Goal: Task Accomplishment & Management: Manage account settings

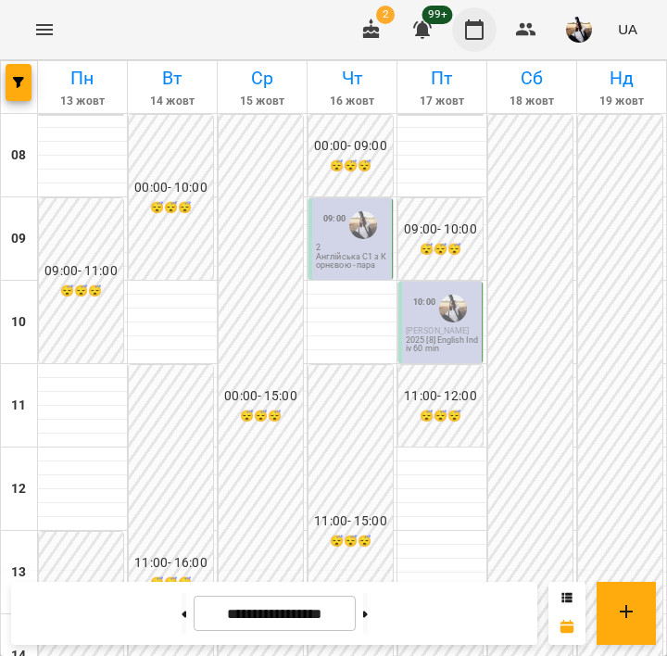
click at [465, 39] on icon "button" at bounding box center [475, 30] width 22 height 22
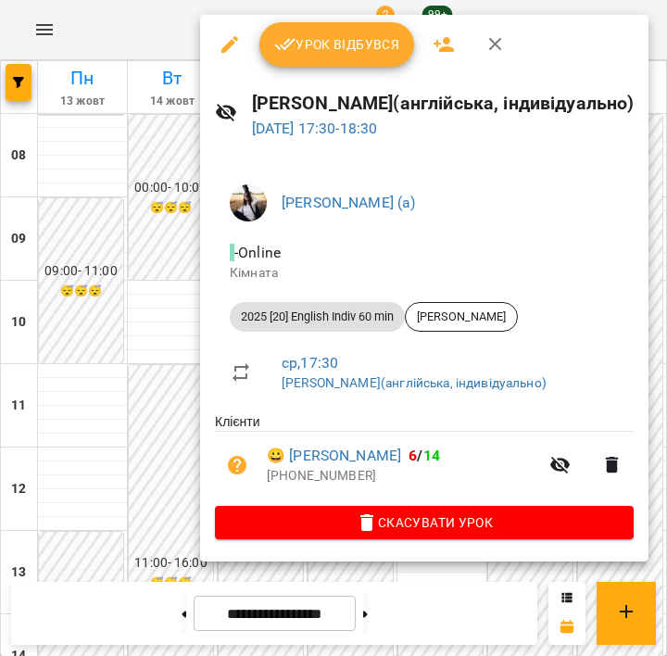
click at [326, 55] on span "Урок відбувся" at bounding box center [337, 44] width 126 height 22
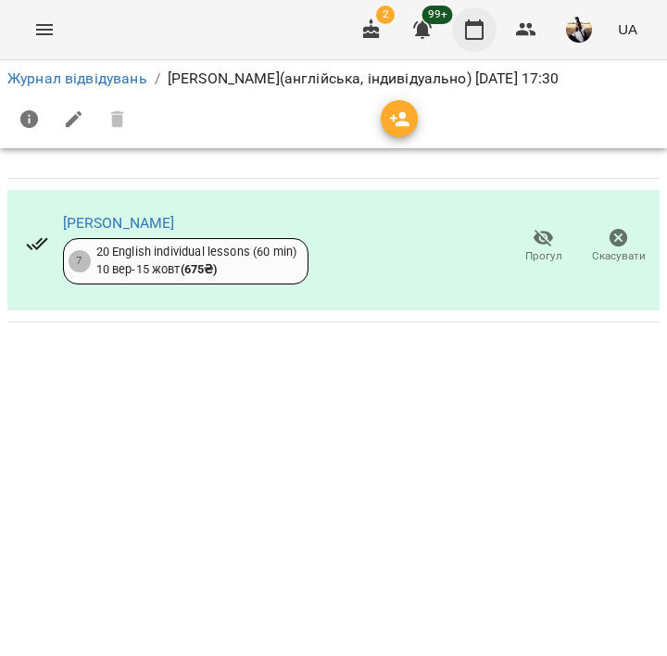
click at [485, 29] on icon "button" at bounding box center [475, 30] width 22 height 22
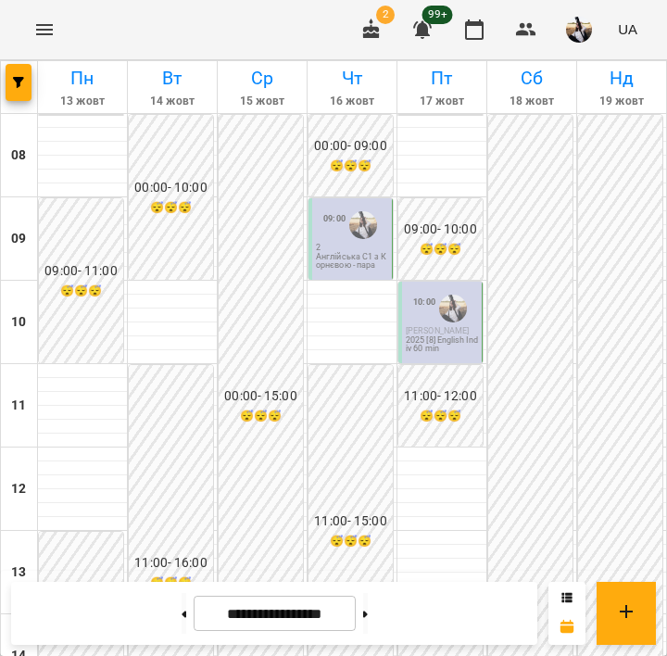
scroll to position [558, 0]
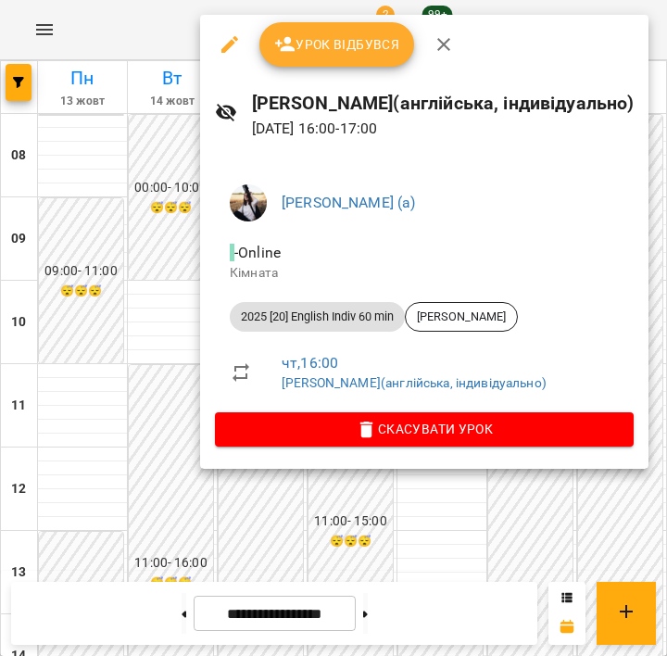
click at [447, 56] on button "button" at bounding box center [444, 44] width 44 height 44
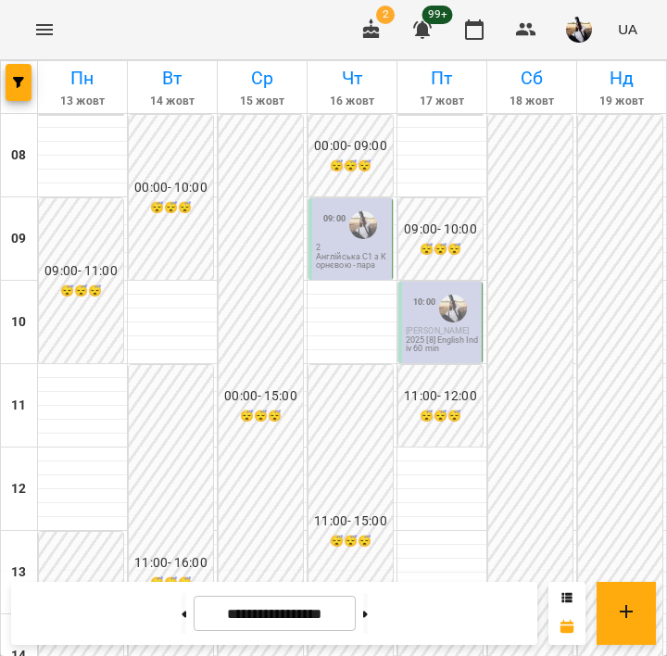
scroll to position [0, 0]
click at [368, 618] on button at bounding box center [365, 613] width 5 height 41
type input "**********"
